Goal: Task Accomplishment & Management: Complete application form

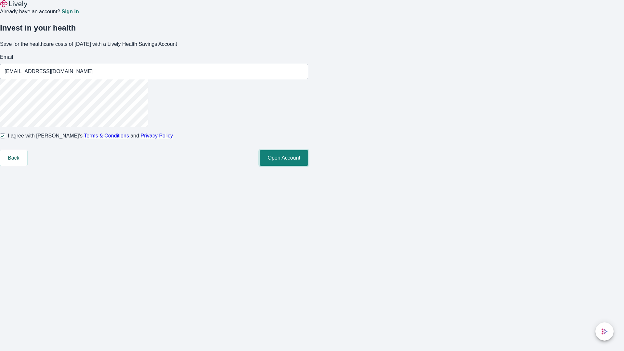
click at [308, 166] on button "Open Account" at bounding box center [284, 158] width 48 height 16
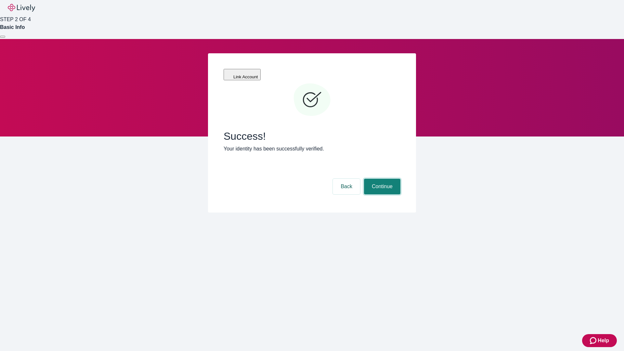
click at [381, 179] on button "Continue" at bounding box center [382, 187] width 36 height 16
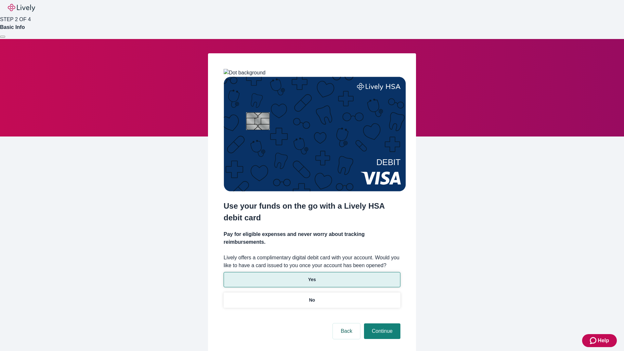
click at [312, 276] on p "Yes" at bounding box center [312, 279] width 8 height 7
click at [381, 323] on button "Continue" at bounding box center [382, 331] width 36 height 16
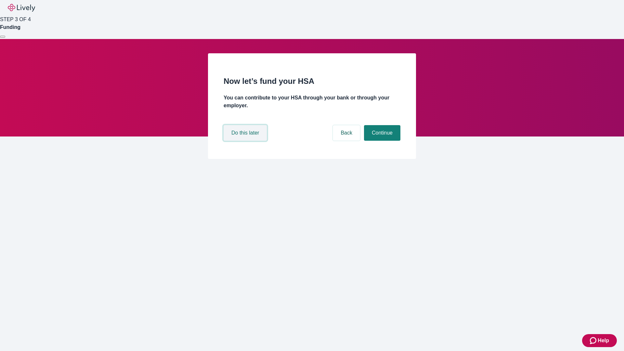
click at [246, 141] on button "Do this later" at bounding box center [245, 133] width 43 height 16
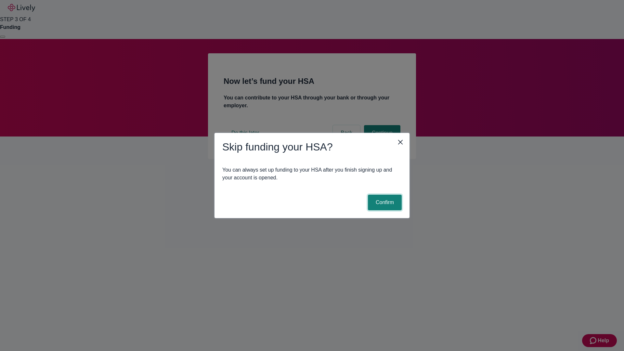
click at [384, 203] on button "Confirm" at bounding box center [385, 203] width 34 height 16
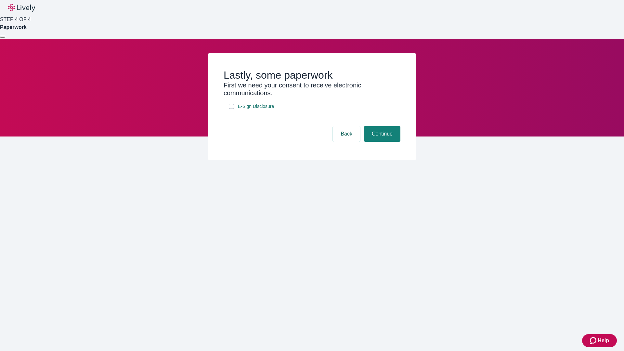
click at [231, 109] on input "E-Sign Disclosure" at bounding box center [231, 106] width 5 height 5
checkbox input "true"
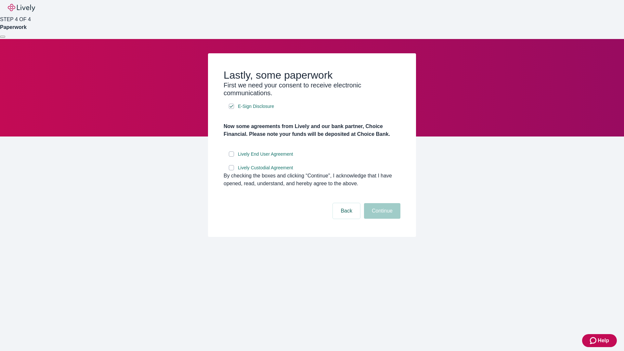
click at [231, 157] on input "Lively End User Agreement" at bounding box center [231, 153] width 5 height 5
checkbox input "true"
click at [231, 170] on input "Lively Custodial Agreement" at bounding box center [231, 167] width 5 height 5
checkbox input "true"
click at [381, 219] on button "Continue" at bounding box center [382, 211] width 36 height 16
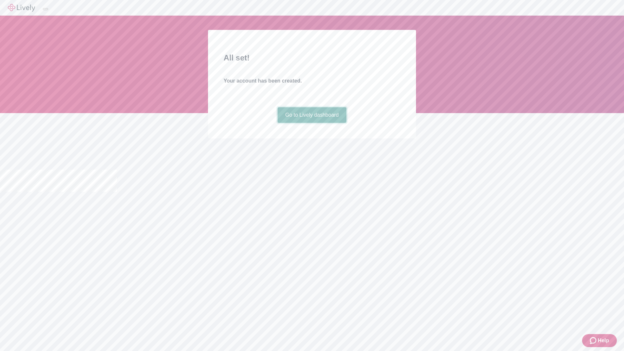
click at [312, 123] on link "Go to Lively dashboard" at bounding box center [312, 115] width 69 height 16
